Goal: Navigation & Orientation: Find specific page/section

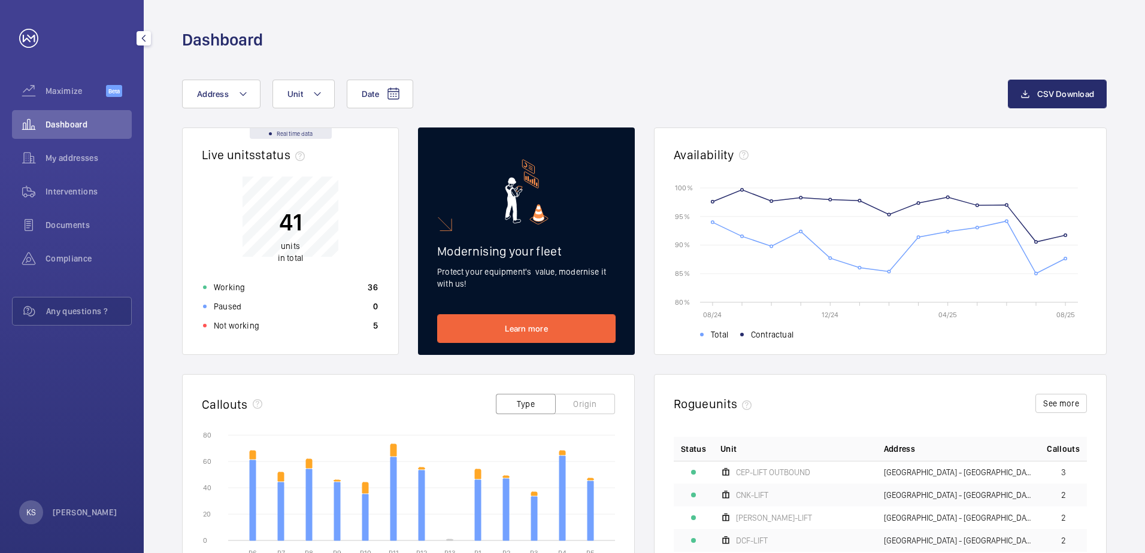
click at [73, 128] on span "Dashboard" at bounding box center [88, 125] width 86 height 12
click at [81, 157] on span "My addresses" at bounding box center [88, 158] width 86 height 12
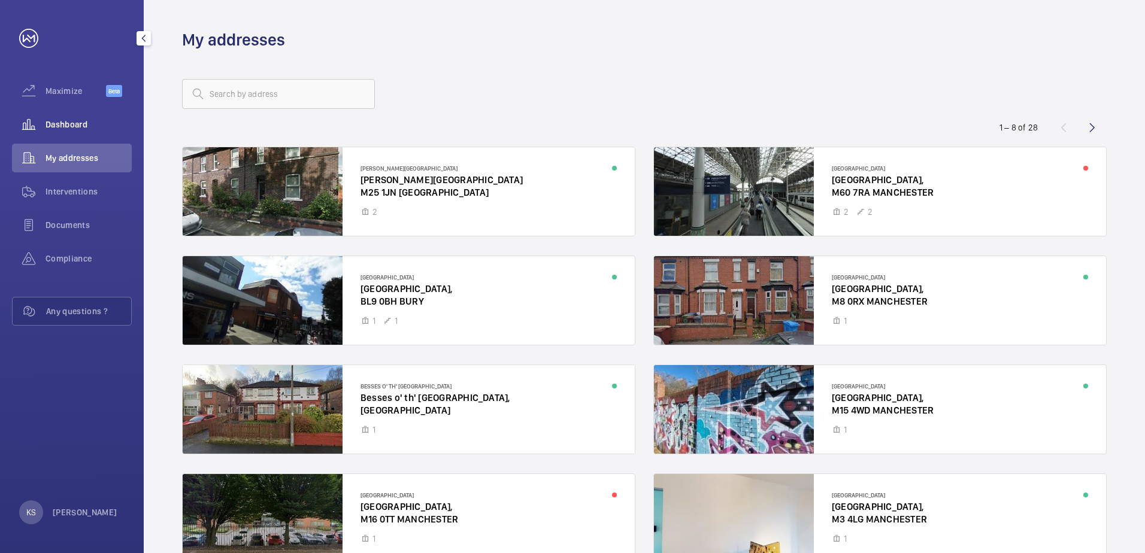
click at [59, 128] on span "Dashboard" at bounding box center [88, 125] width 86 height 12
